Goal: Task Accomplishment & Management: Manage account settings

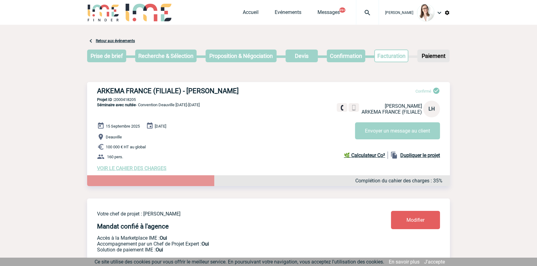
click at [360, 11] on img at bounding box center [367, 12] width 22 height 7
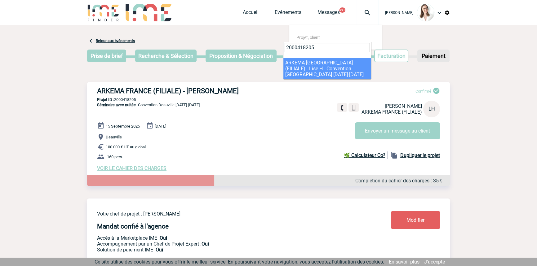
type input "2000418205"
select select "17706"
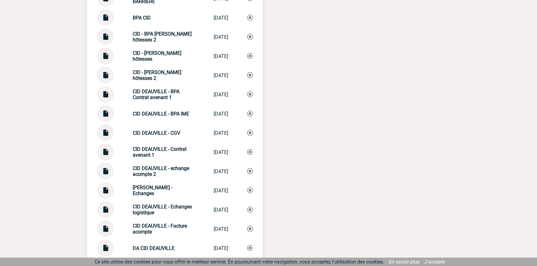
scroll to position [1687, 0]
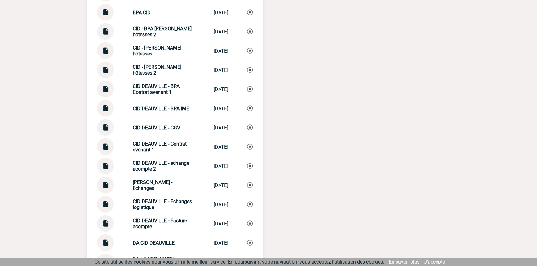
click at [109, 181] on img at bounding box center [105, 183] width 8 height 12
drag, startPoint x: 168, startPoint y: 90, endPoint x: 119, endPoint y: 84, distance: 49.1
click at [121, 81] on div "CID DEAUVILLE - BPA Contrat avenant 1 CID DEAUVILLE -... 01/08/2025" at bounding box center [175, 89] width 156 height 17
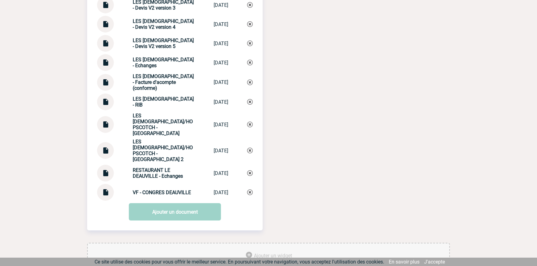
scroll to position [2627, 0]
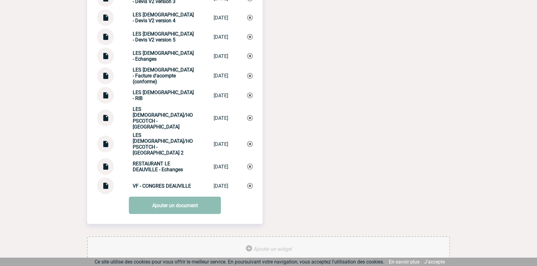
click at [179, 197] on link "Ajouter un document" at bounding box center [175, 205] width 92 height 17
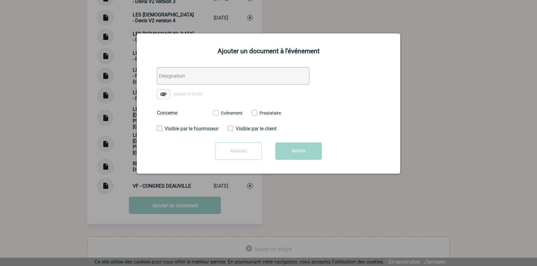
click at [204, 70] on input "text" at bounding box center [233, 75] width 153 height 17
paste input "CID DEAUVILLE - BPA Contrat avenant 1"
type input "CID DEAUVILLE - BPA Contrat avenant 2"
click at [165, 93] on img at bounding box center [163, 94] width 13 height 10
click at [0, 0] on input "Ajouter un fichier" at bounding box center [0, 0] width 0 height 0
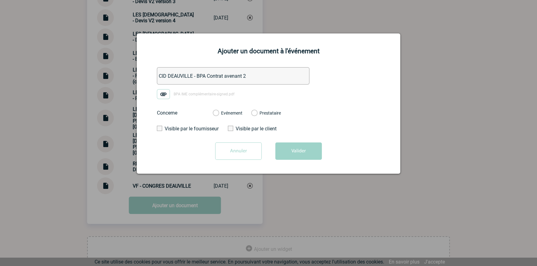
click at [219, 112] on label "Evénement" at bounding box center [216, 114] width 6 height 6
click at [0, 0] on input "Evénement" at bounding box center [0, 0] width 0 height 0
click at [290, 153] on button "Valider" at bounding box center [298, 151] width 47 height 17
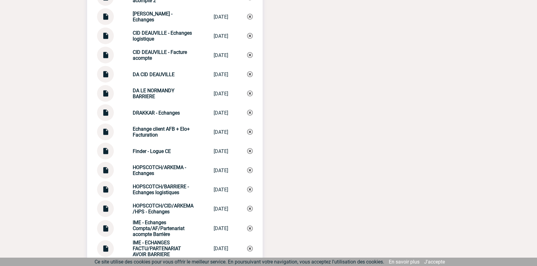
click at [156, 91] on strong "DA LE NORMANDY BARRIERE" at bounding box center [154, 94] width 42 height 12
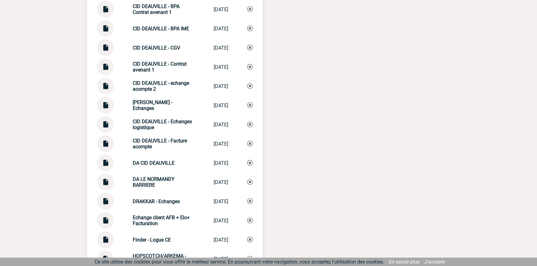
scroll to position [1781, 0]
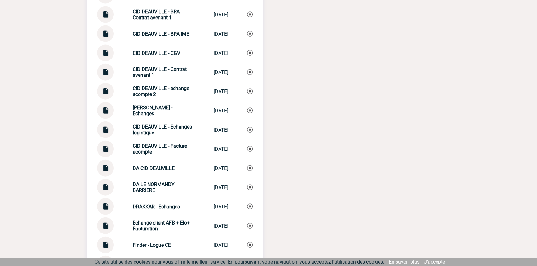
click at [104, 108] on img at bounding box center [105, 108] width 8 height 12
click at [171, 104] on div "CID DEAUVILLE - Echanges CID DEAUVILLE -... 12/09/2025" at bounding box center [175, 110] width 156 height 17
click at [170, 104] on div "CID DEAUVILLE - Echanges CID DEAUVILLE -... 12/09/2025" at bounding box center [175, 110] width 156 height 17
copy div "CID DEAUVILLE - Echanges CID DEAUVILLE -..."
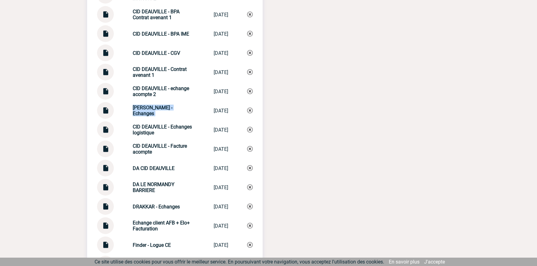
click at [250, 110] on img at bounding box center [250, 111] width 6 height 6
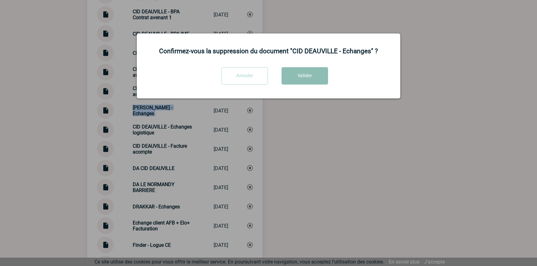
click at [296, 80] on button "Valider" at bounding box center [304, 75] width 47 height 17
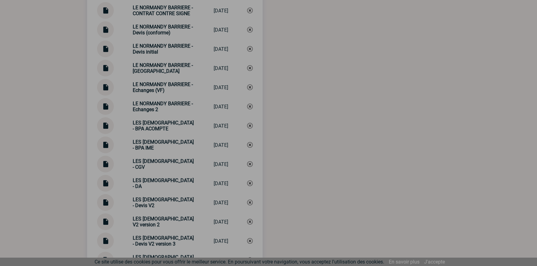
scroll to position [2627, 0]
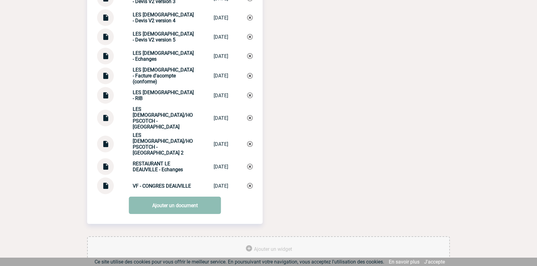
click at [157, 197] on link "Ajouter un document" at bounding box center [175, 205] width 92 height 17
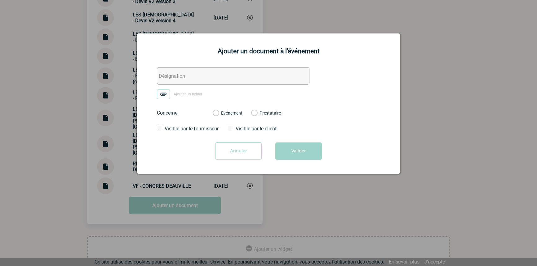
click at [179, 78] on input "text" at bounding box center [233, 75] width 153 height 17
paste input "[PERSON_NAME] - Echanges"
type input "[PERSON_NAME] - Echanges"
click at [164, 91] on img at bounding box center [163, 94] width 13 height 10
click at [0, 0] on input "Ajouter un fichier" at bounding box center [0, 0] width 0 height 0
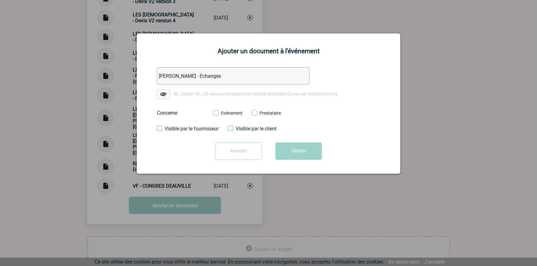
click at [242, 116] on div "Evénement Prestataire 2100064459 - Hôtel Le Normandy Barrière Deauville 2100065…" at bounding box center [247, 113] width 78 height 16
click at [219, 113] on label "Evénement" at bounding box center [216, 114] width 6 height 6
click at [0, 0] on input "Evénement" at bounding box center [0, 0] width 0 height 0
click at [291, 149] on button "Valider" at bounding box center [298, 151] width 47 height 17
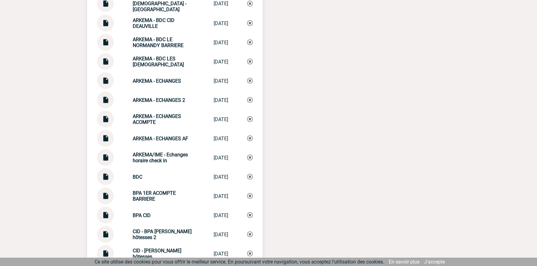
scroll to position [1500, 0]
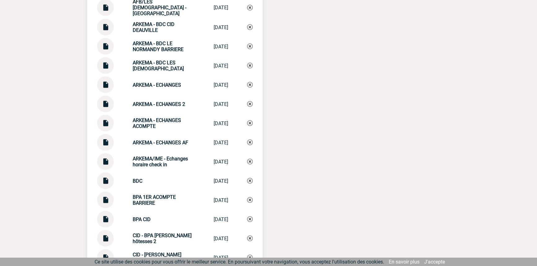
click at [169, 88] on div "ARKEMA - ECHANGES ARKEMA - ECHANGES 31/12/2024" at bounding box center [175, 85] width 156 height 17
click at [167, 105] on strong "ARKEMA - ECHANGES 2" at bounding box center [159, 104] width 52 height 6
copy div "ARKEMA - ECHANGES 2 ARKEMA - ECHANG..."
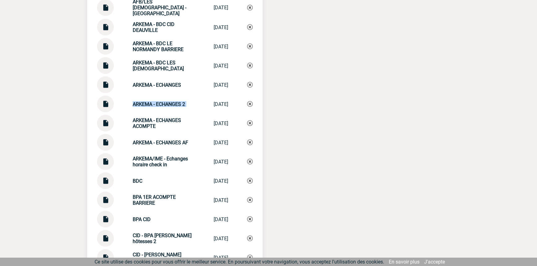
click at [248, 102] on img at bounding box center [250, 104] width 6 height 6
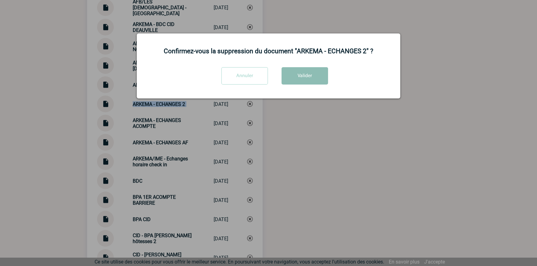
click at [292, 81] on button "Valider" at bounding box center [304, 75] width 47 height 17
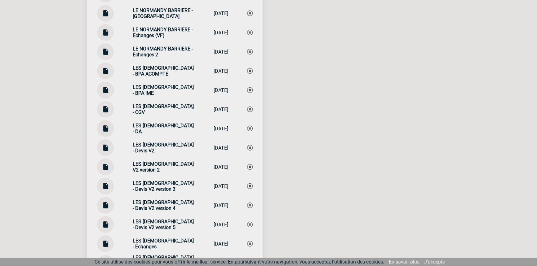
scroll to position [2627, 0]
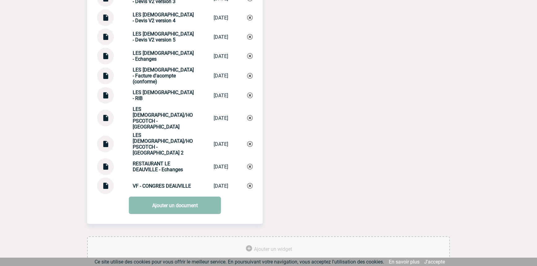
click at [181, 197] on link "Ajouter un document" at bounding box center [175, 205] width 92 height 17
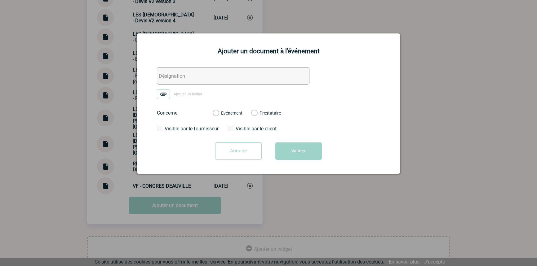
drag, startPoint x: 189, startPoint y: 72, endPoint x: 183, endPoint y: 80, distance: 10.2
click at [189, 72] on input "text" at bounding box center [233, 75] width 153 height 17
paste input "ARKEMA - ECHANGES 2"
type input "ARKEMA - ECHANGES 2"
click at [167, 93] on img at bounding box center [163, 94] width 13 height 10
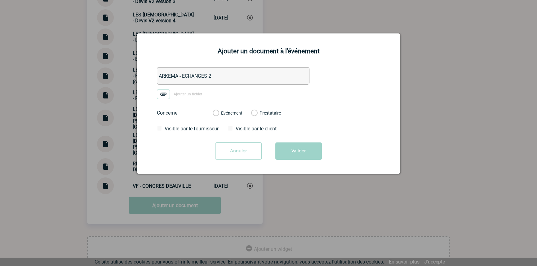
click at [0, 0] on input "Ajouter un fichier" at bounding box center [0, 0] width 0 height 0
click at [219, 113] on label "Evénement" at bounding box center [216, 114] width 6 height 6
click at [0, 0] on input "Evénement" at bounding box center [0, 0] width 0 height 0
click at [293, 154] on button "Valider" at bounding box center [298, 151] width 47 height 17
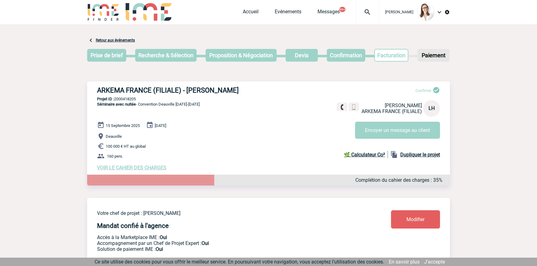
scroll to position [0, 0]
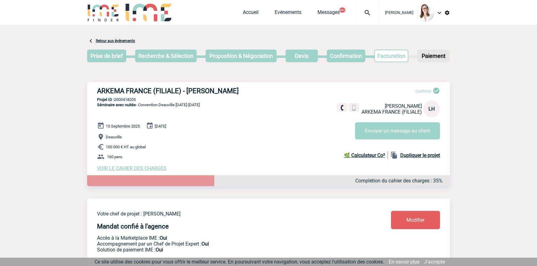
click at [356, 14] on img at bounding box center [367, 12] width 22 height 7
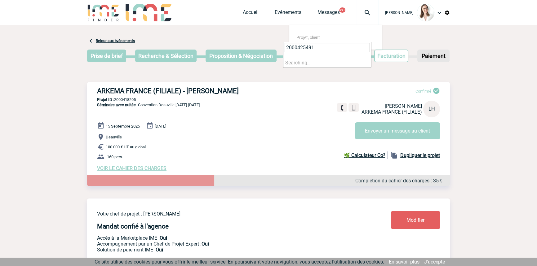
type input "2000425491"
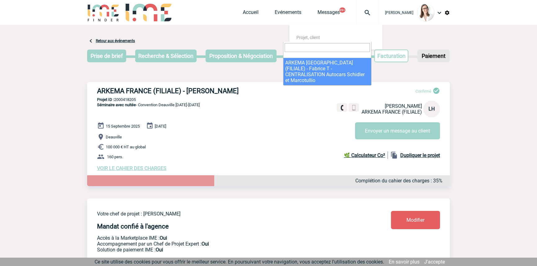
select select "24992"
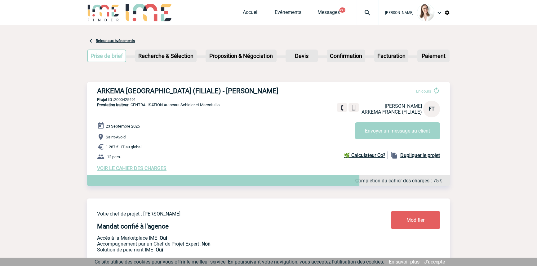
click at [356, 11] on img at bounding box center [367, 12] width 22 height 7
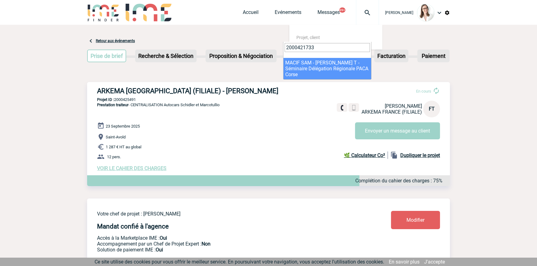
type input "2000421733"
drag, startPoint x: 304, startPoint y: 56, endPoint x: 291, endPoint y: 64, distance: 14.6
select select "21234"
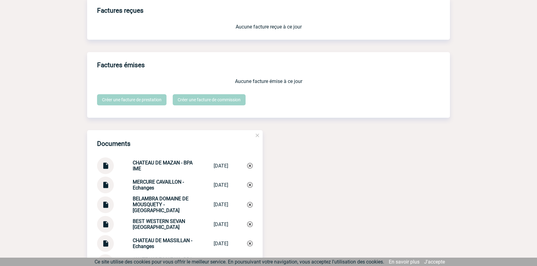
scroll to position [751, 0]
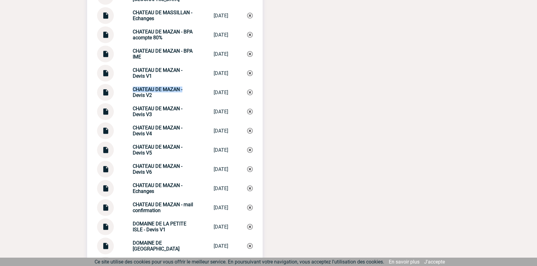
drag, startPoint x: 180, startPoint y: 91, endPoint x: 111, endPoint y: 92, distance: 68.8
click at [111, 92] on div "CHATEAU DE MAZAN - Devis V2 CHATEAU DE MAZA... 26/02/2025" at bounding box center [175, 92] width 156 height 17
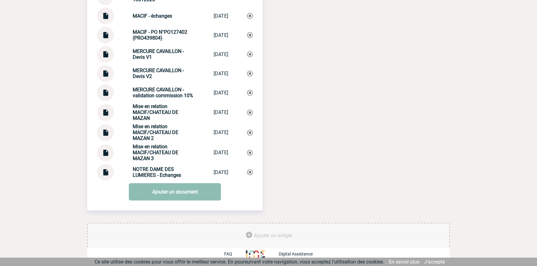
click at [193, 196] on link "Ajouter un document" at bounding box center [175, 191] width 92 height 17
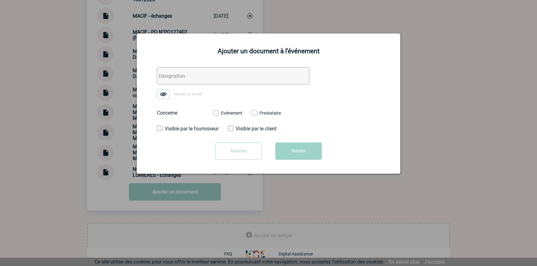
click at [217, 81] on input "text" at bounding box center [233, 75] width 153 height 17
paste input "CHATEAU DE MAZAN -"
type input "CHATEAU DE MAZAN - Facture"
click at [164, 91] on img at bounding box center [163, 94] width 13 height 10
click at [0, 0] on input "Ajouter un fichier" at bounding box center [0, 0] width 0 height 0
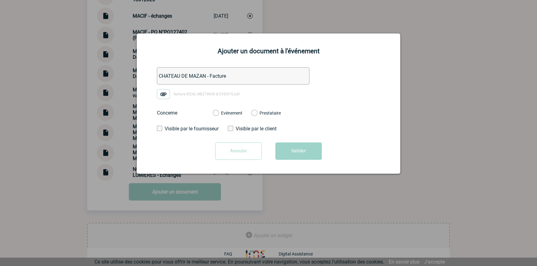
click at [219, 116] on label "Evénement" at bounding box center [216, 114] width 6 height 6
click at [0, 0] on input "Evénement" at bounding box center [0, 0] width 0 height 0
click at [295, 146] on button "Valider" at bounding box center [298, 151] width 47 height 17
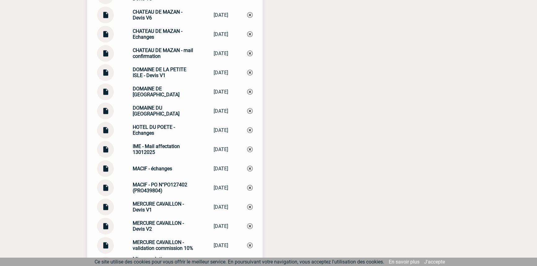
scroll to position [874, 0]
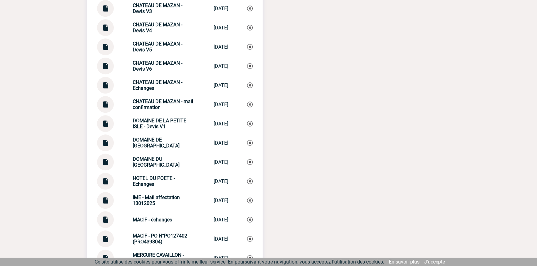
click at [173, 84] on strong "CHATEAU DE MAZAN - Echanges" at bounding box center [158, 85] width 50 height 12
copy div "CHATEAU DE MAZAN - Echanges CHATEAU DE MAZA..."
click at [249, 87] on img at bounding box center [250, 85] width 6 height 6
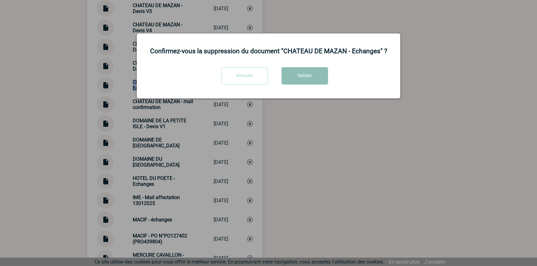
click at [322, 77] on button "Valider" at bounding box center [304, 75] width 47 height 17
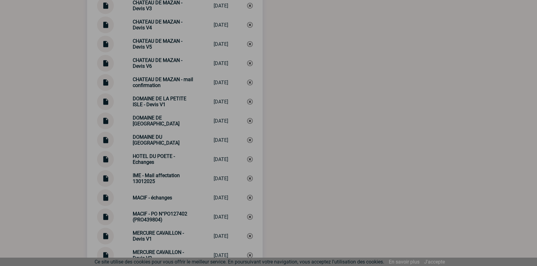
scroll to position [1062, 0]
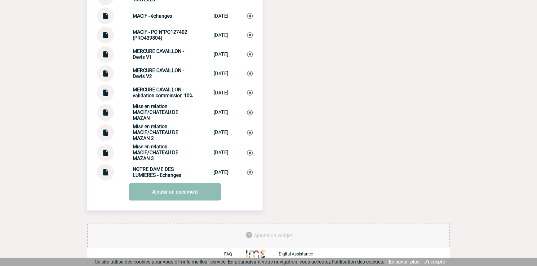
click at [199, 191] on link "Ajouter un document" at bounding box center [175, 191] width 92 height 17
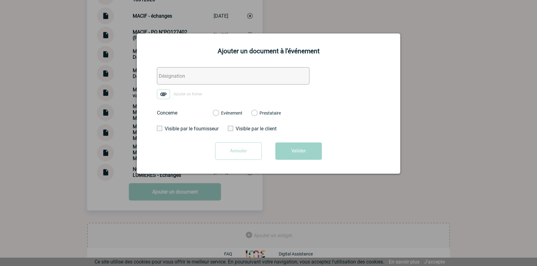
click at [188, 81] on input "text" at bounding box center [233, 75] width 153 height 17
paste input "CHATEAU DE MAZAN - Echanges"
type input "CHATEAU DE MAZAN - Echanges"
click at [167, 94] on img at bounding box center [163, 94] width 13 height 10
click at [0, 0] on input "Ajouter un fichier" at bounding box center [0, 0] width 0 height 0
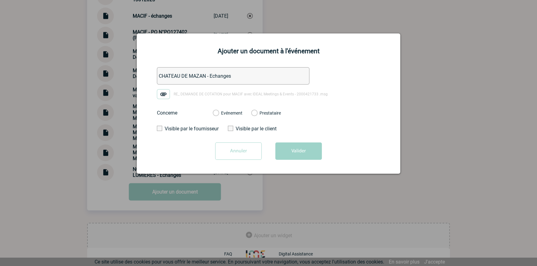
click at [224, 109] on div "Evénement Prestataire" at bounding box center [247, 113] width 78 height 16
click at [219, 114] on label "Evénement" at bounding box center [216, 114] width 6 height 6
click at [219, 115] on label "Evénement" at bounding box center [216, 114] width 6 height 6
click at [0, 0] on input "Evénement" at bounding box center [0, 0] width 0 height 0
click at [284, 151] on button "Valider" at bounding box center [298, 151] width 47 height 17
